Goal: Task Accomplishment & Management: Manage account settings

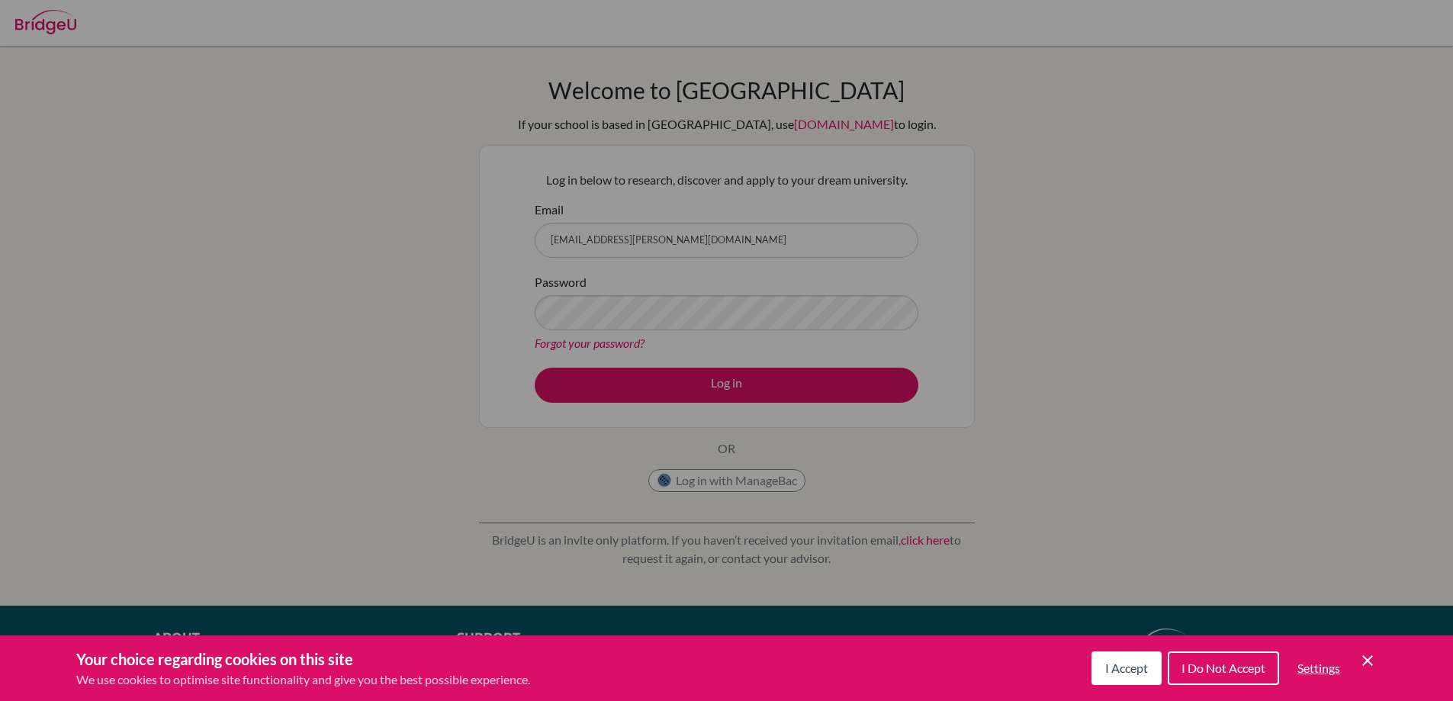
click at [732, 391] on div "Cookie Preferences" at bounding box center [726, 350] width 1453 height 701
click at [682, 375] on div "Cookie Preferences" at bounding box center [726, 350] width 1453 height 701
click at [1244, 675] on button "I Do Not Accept" at bounding box center [1223, 669] width 111 height 34
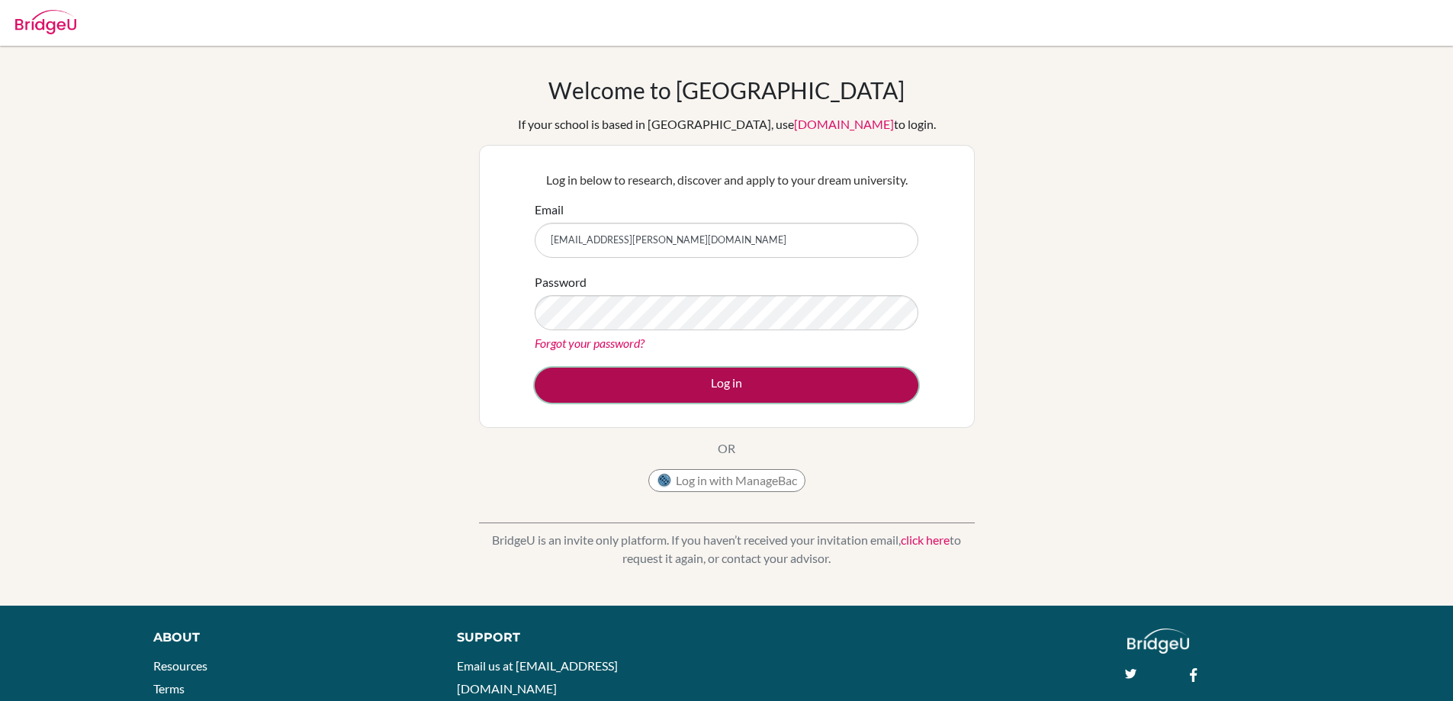
click at [796, 394] on button "Log in" at bounding box center [727, 385] width 384 height 35
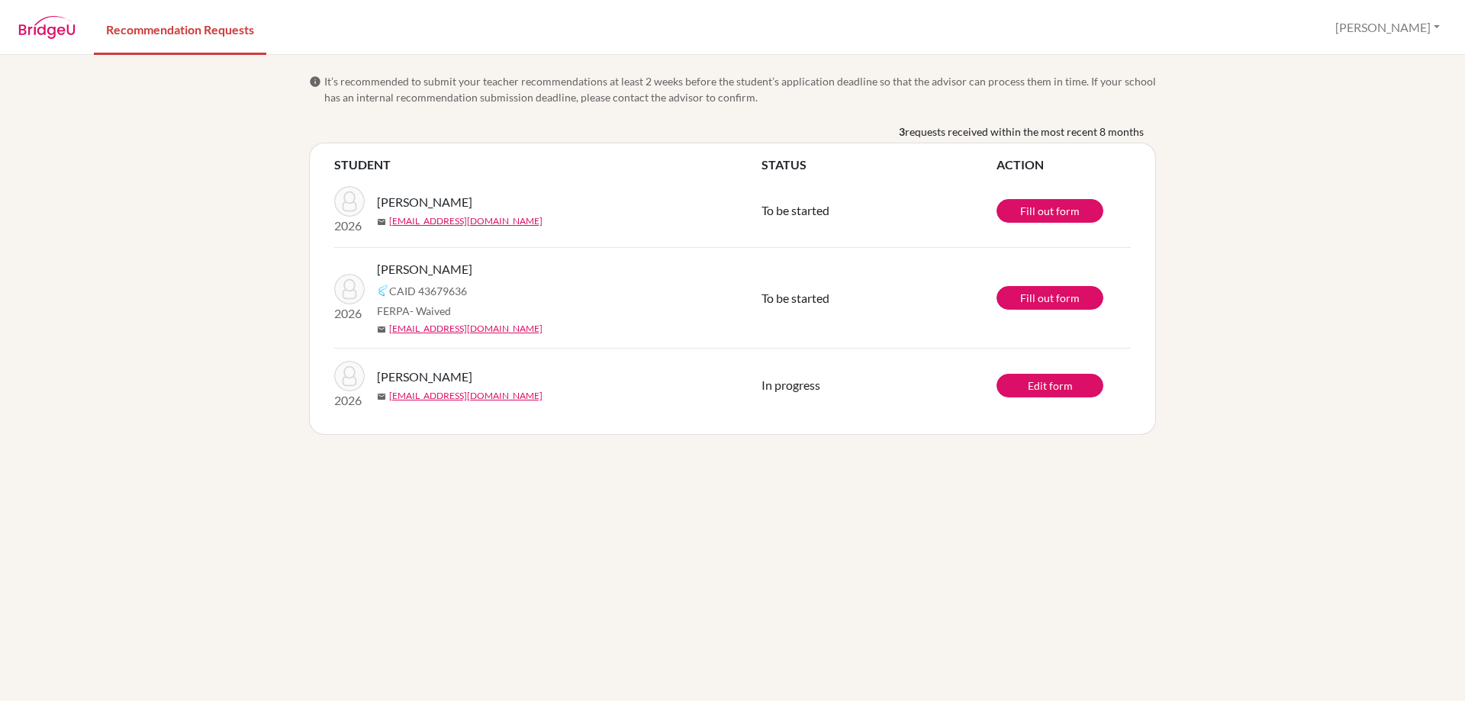
click at [37, 30] on img at bounding box center [46, 27] width 57 height 23
click at [1436, 29] on button "[PERSON_NAME]" at bounding box center [1387, 27] width 118 height 29
click at [1395, 61] on link "Profile" at bounding box center [1336, 62] width 121 height 24
